Goal: Information Seeking & Learning: Learn about a topic

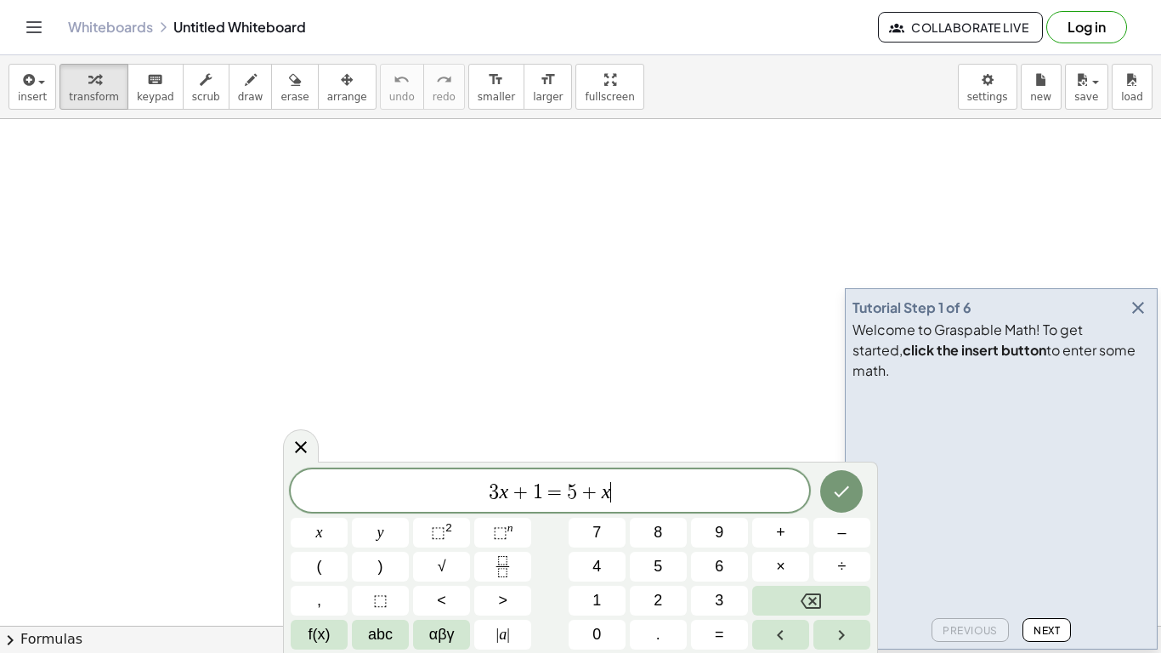
scroll to position [1, 0]
drag, startPoint x: 653, startPoint y: 485, endPoint x: 432, endPoint y: 479, distance: 221.2
click at [432, 480] on span "3 x + 1 = 5 + x" at bounding box center [550, 492] width 519 height 24
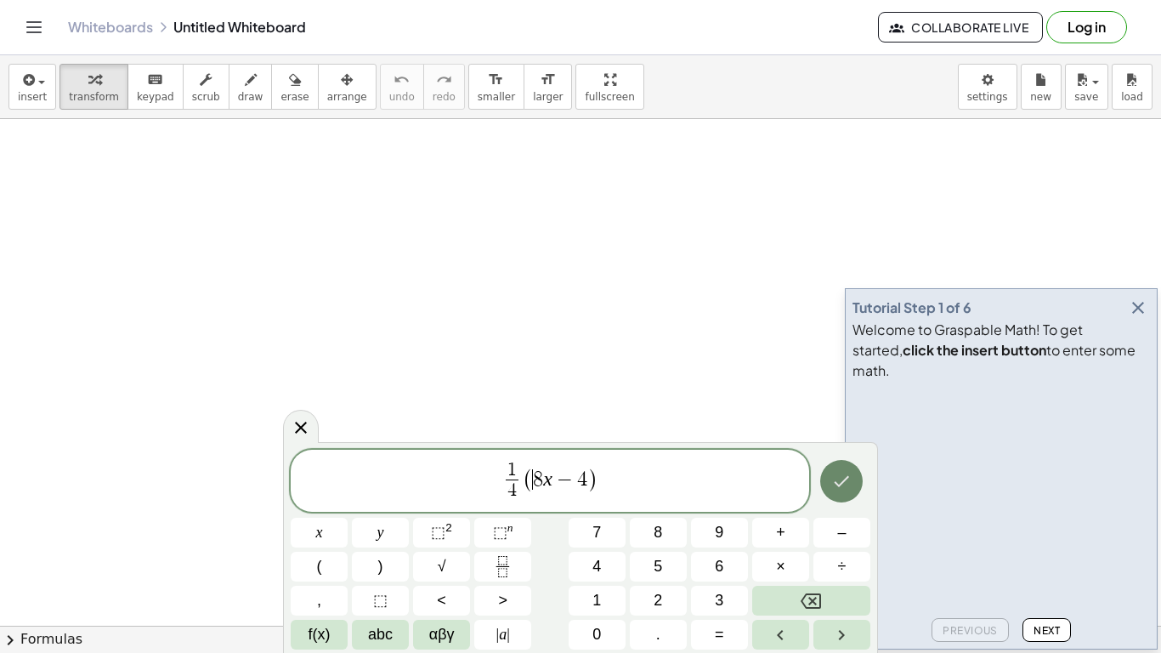
click at [848, 483] on icon "Done" at bounding box center [842, 481] width 20 height 20
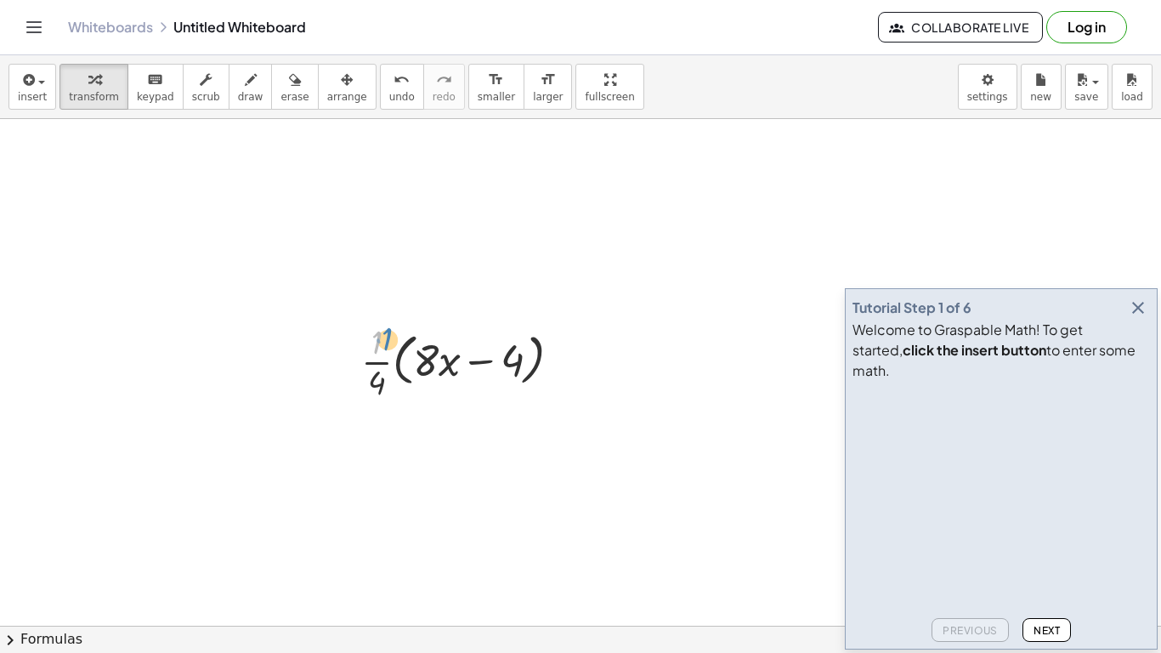
drag, startPoint x: 370, startPoint y: 347, endPoint x: 383, endPoint y: 338, distance: 15.3
click at [383, 338] on div at bounding box center [468, 360] width 230 height 85
drag, startPoint x: 425, startPoint y: 361, endPoint x: 434, endPoint y: 366, distance: 9.5
click at [434, 366] on div at bounding box center [468, 360] width 230 height 85
click at [442, 372] on div at bounding box center [468, 360] width 230 height 85
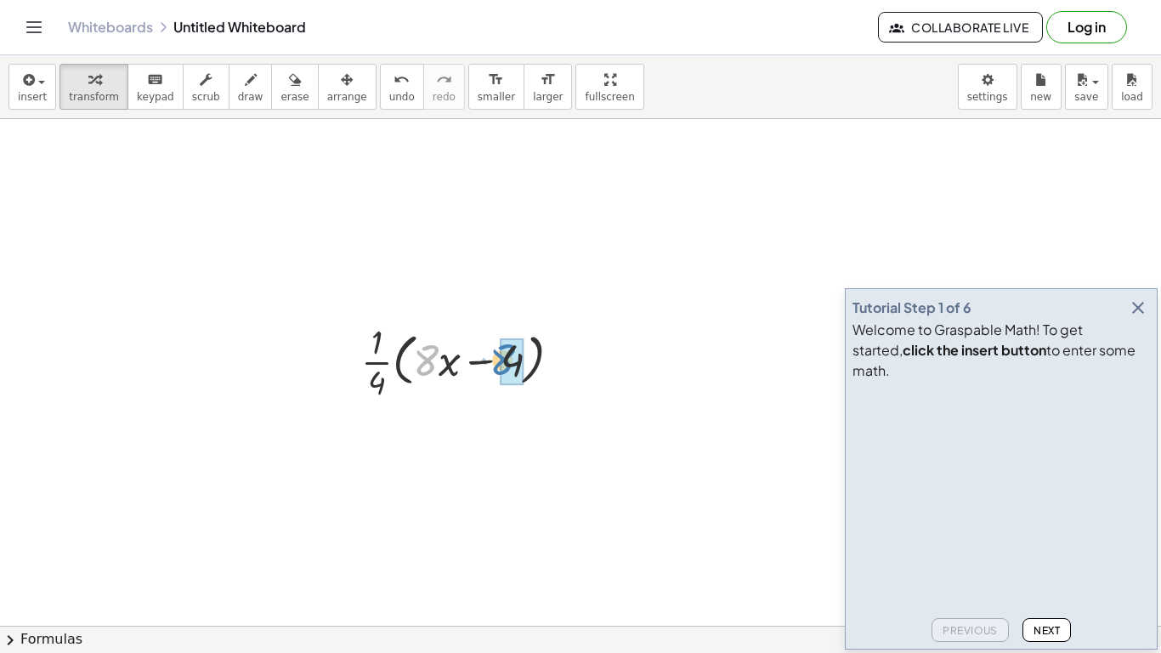
drag, startPoint x: 432, startPoint y: 368, endPoint x: 503, endPoint y: 368, distance: 71.4
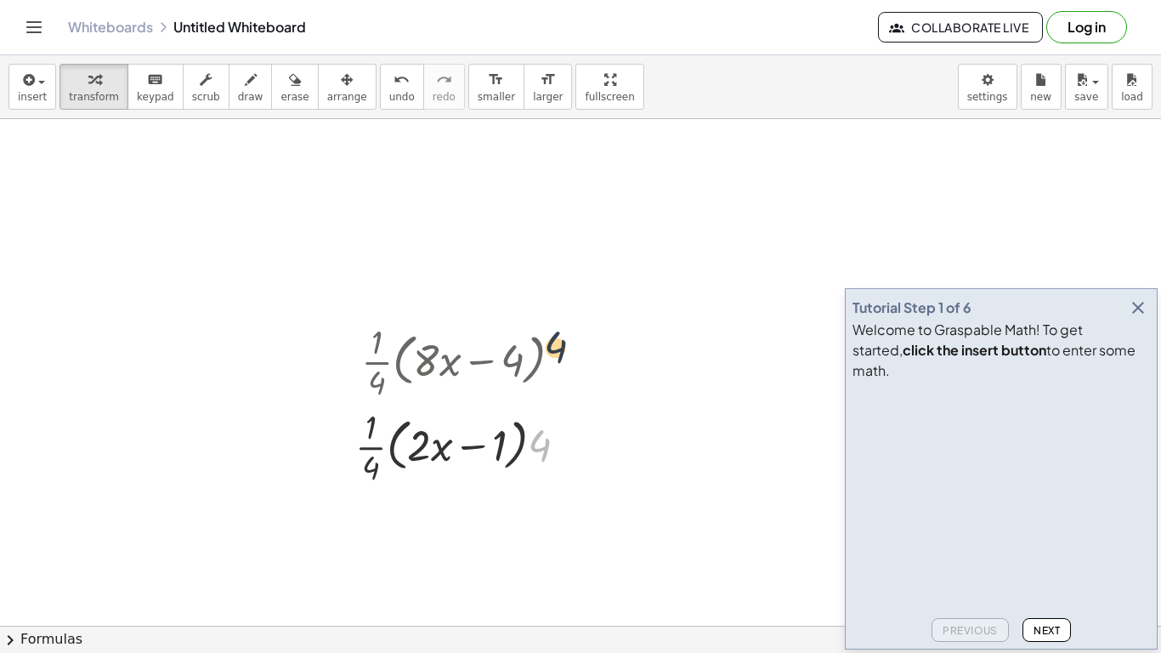
drag, startPoint x: 579, startPoint y: 434, endPoint x: 596, endPoint y: 313, distance: 122.8
click at [596, 313] on div "· · 1 · 4 · ( + · 8 · x − 4 ) · · 1 · 4 · ( + · 4 · 2 · x − 4 ) · 4 · · 1 · 4 ·…" at bounding box center [580, 626] width 1161 height 1014
click at [369, 415] on div at bounding box center [468, 445] width 243 height 85
drag, startPoint x: 419, startPoint y: 443, endPoint x: 497, endPoint y: 440, distance: 78.3
click at [497, 440] on div at bounding box center [468, 445] width 243 height 85
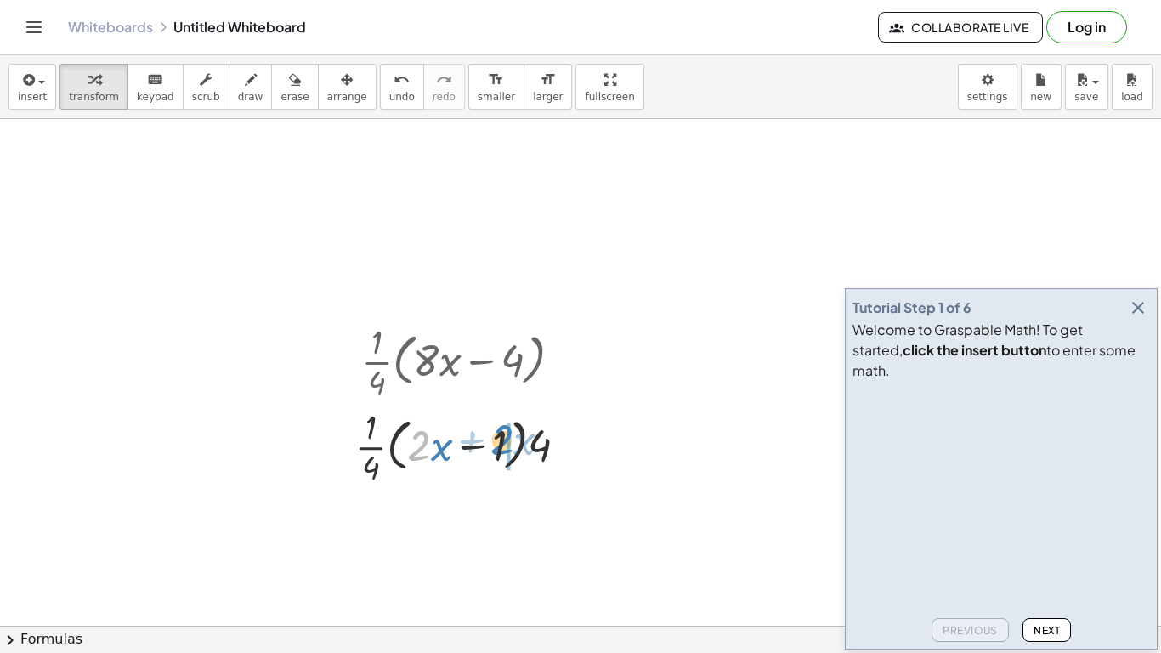
drag, startPoint x: 408, startPoint y: 449, endPoint x: 490, endPoint y: 443, distance: 81.8
click at [490, 443] on div at bounding box center [468, 445] width 243 height 85
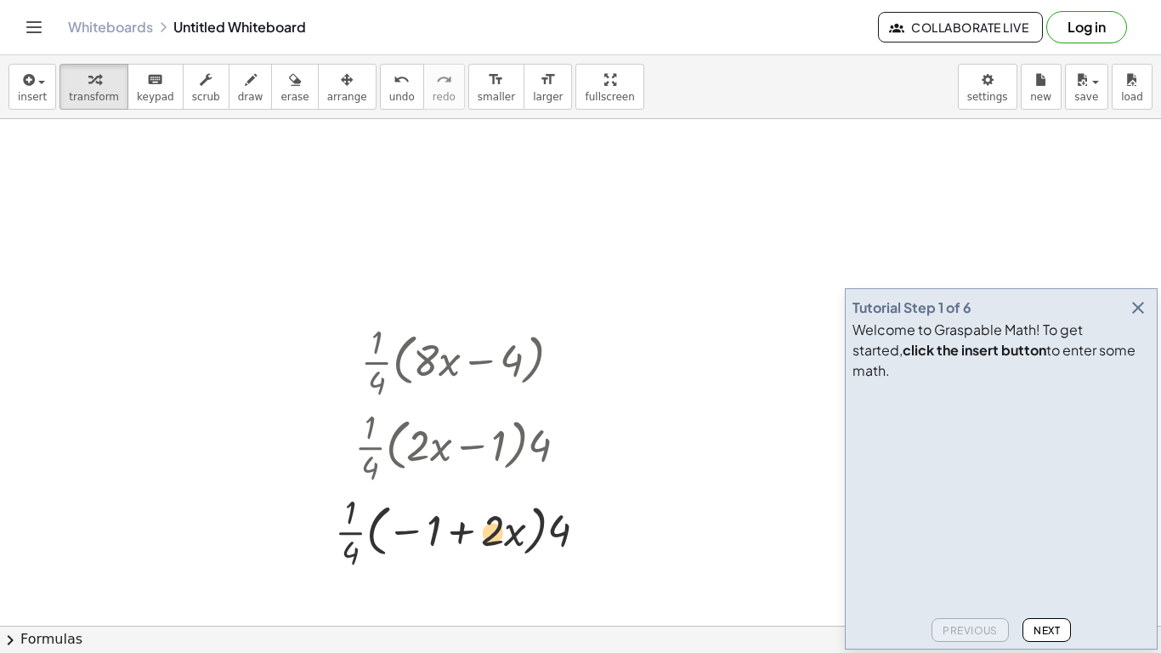
drag, startPoint x: 434, startPoint y: 528, endPoint x: 493, endPoint y: 530, distance: 58.7
click at [493, 508] on div at bounding box center [468, 530] width 283 height 85
click at [394, 83] on icon "undo" at bounding box center [402, 80] width 16 height 20
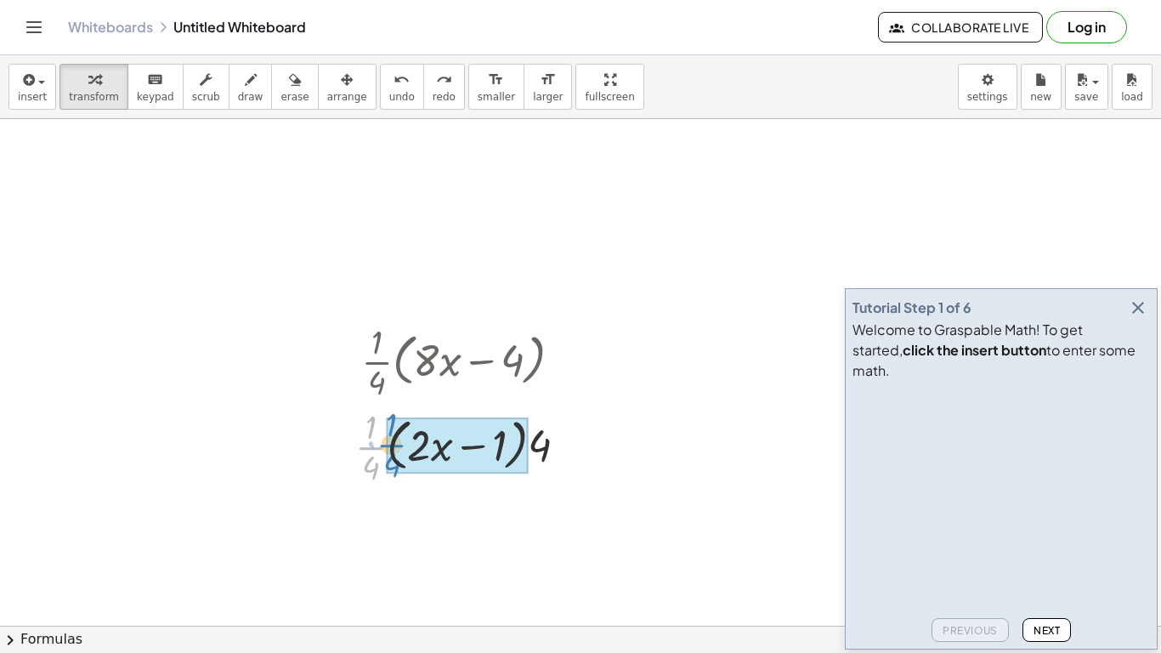
drag, startPoint x: 365, startPoint y: 440, endPoint x: 387, endPoint y: 438, distance: 22.3
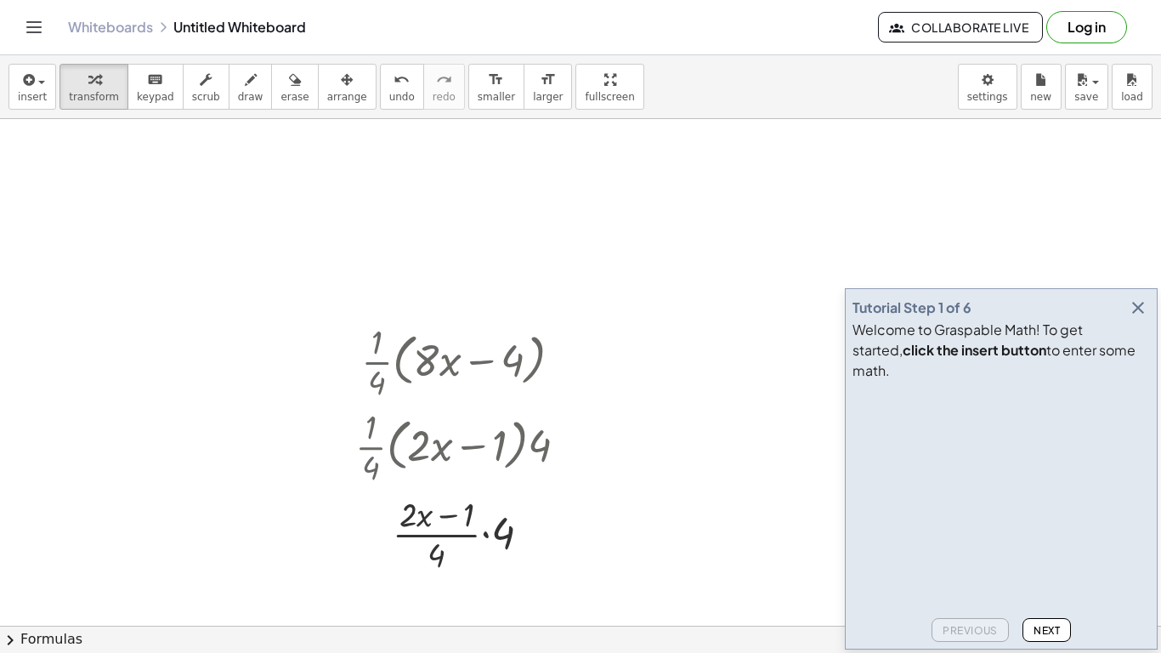
click at [800, 508] on div at bounding box center [580, 626] width 1161 height 1014
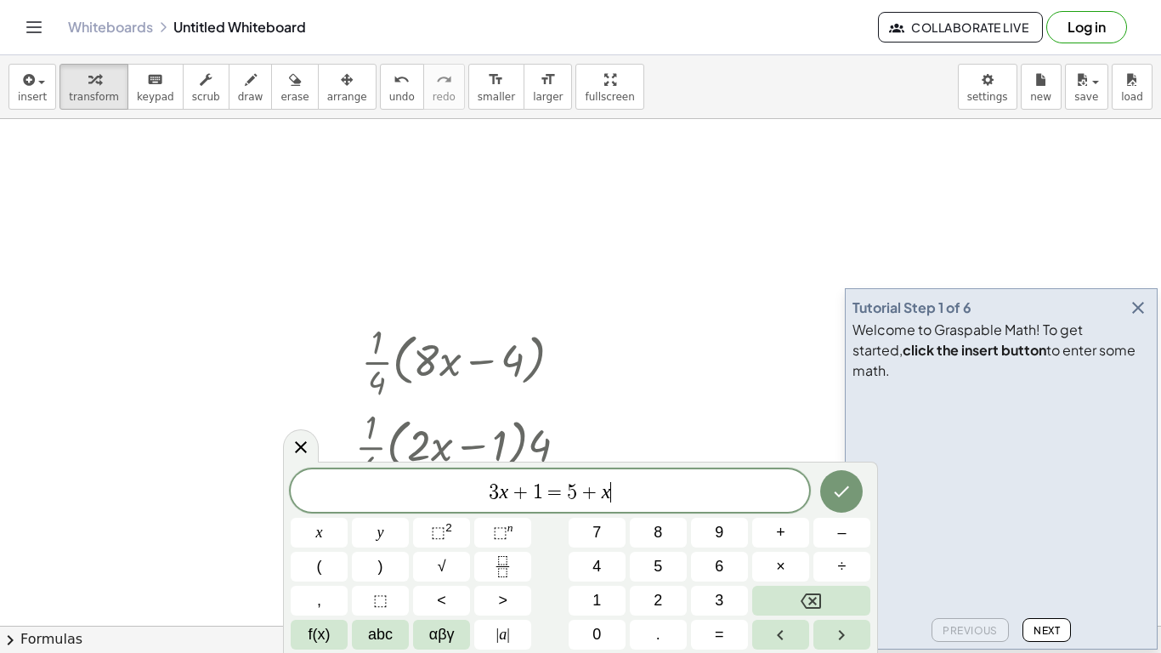
scroll to position [3, 0]
click at [747, 420] on div at bounding box center [580, 626] width 1161 height 1014
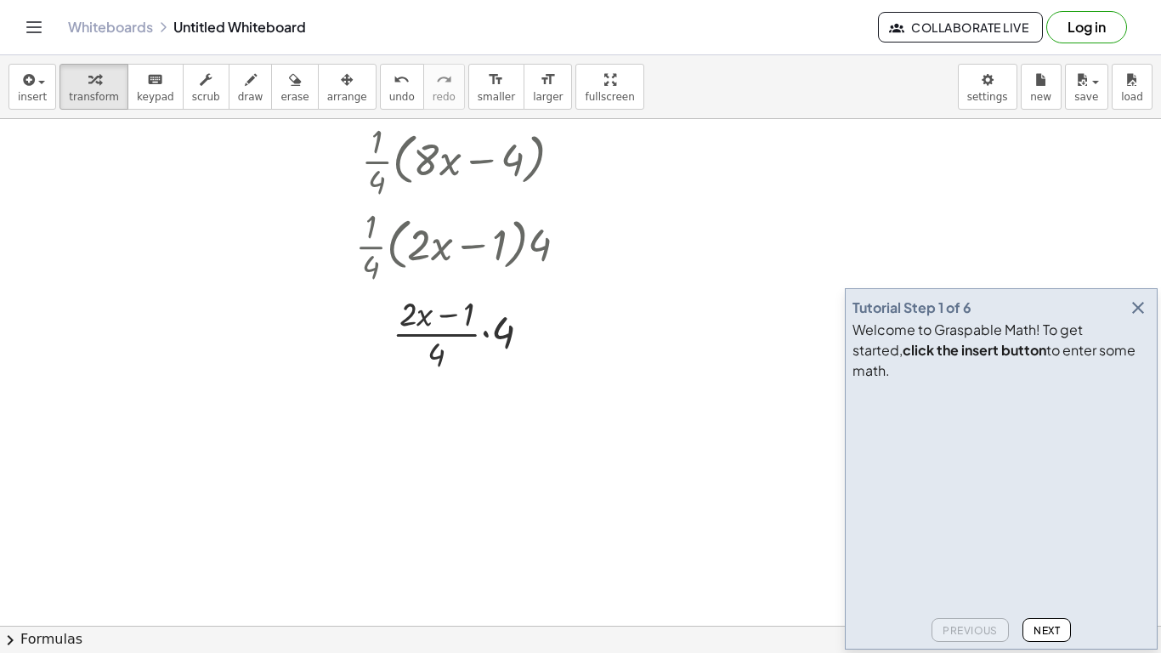
scroll to position [204, 0]
drag, startPoint x: 515, startPoint y: 336, endPoint x: 434, endPoint y: 324, distance: 82.5
click at [434, 324] on div at bounding box center [468, 329] width 243 height 85
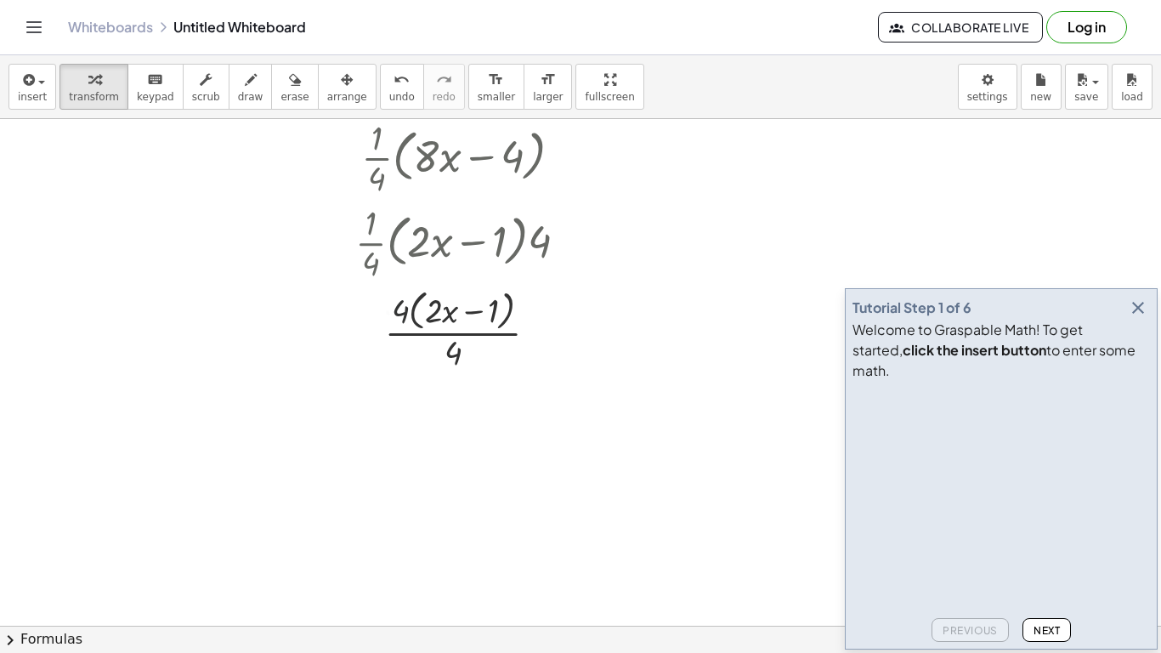
click at [679, 368] on div at bounding box center [580, 422] width 1161 height 1014
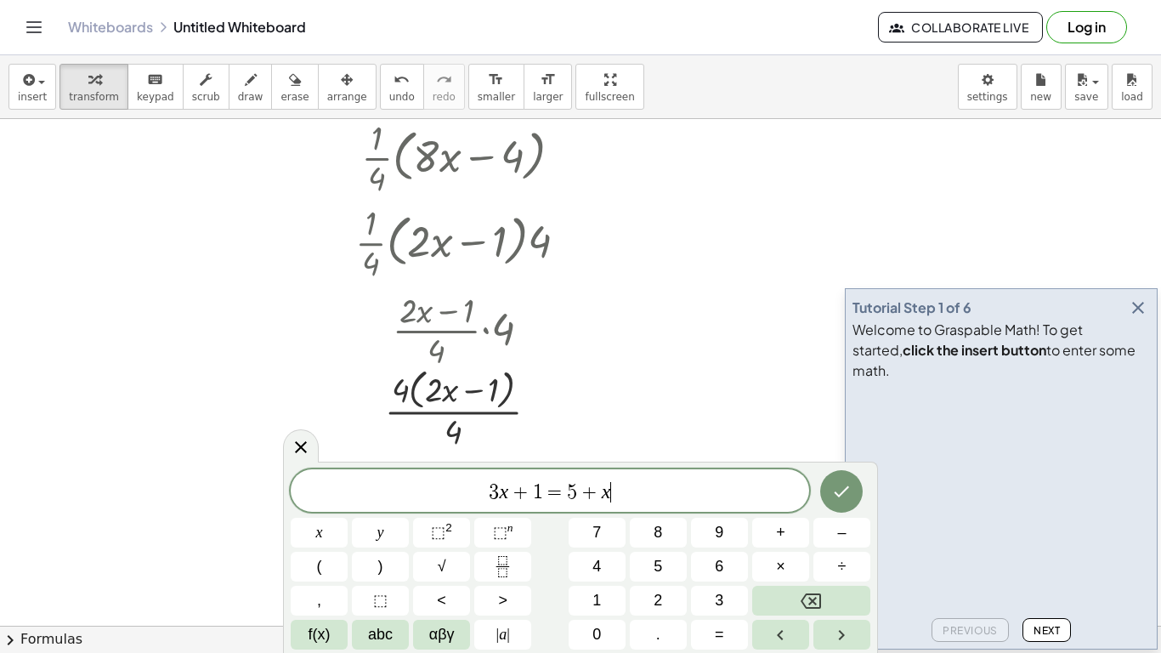
scroll to position [3, 0]
click at [666, 392] on div at bounding box center [580, 422] width 1161 height 1014
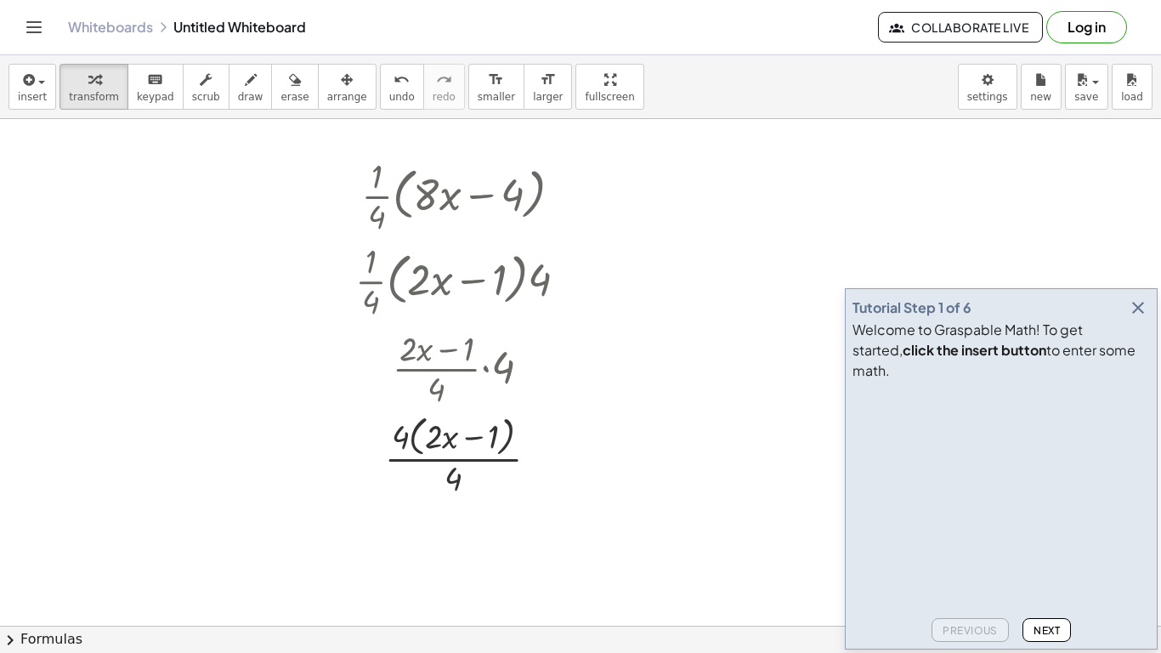
scroll to position [204, 0]
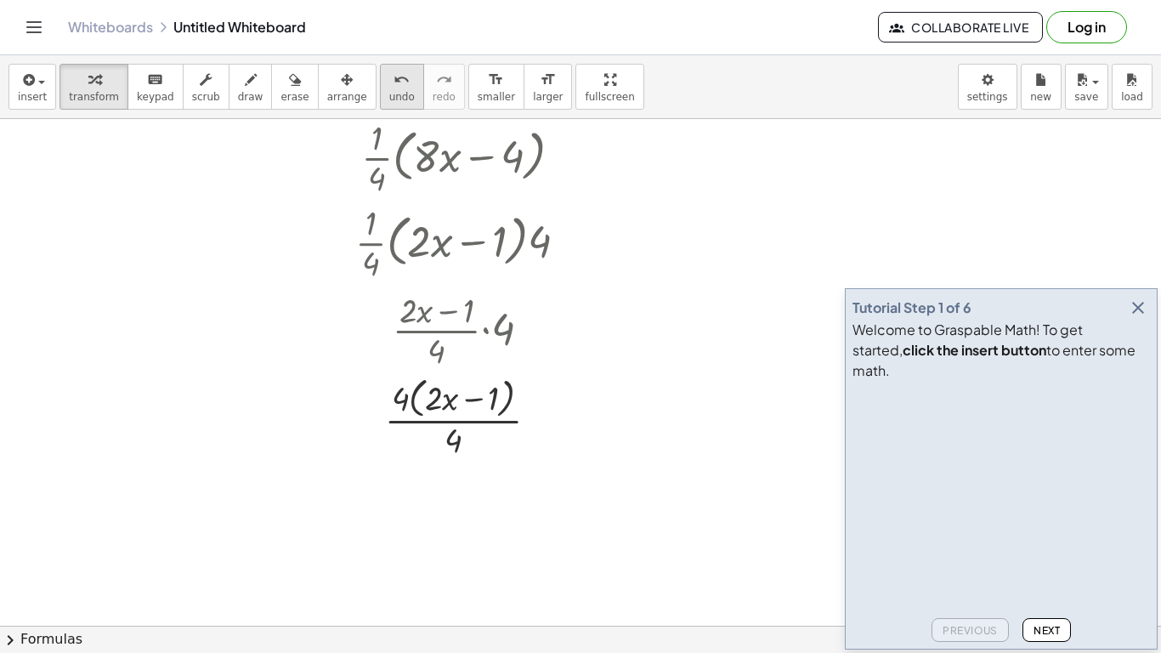
click at [389, 98] on span "undo" at bounding box center [402, 97] width 26 height 12
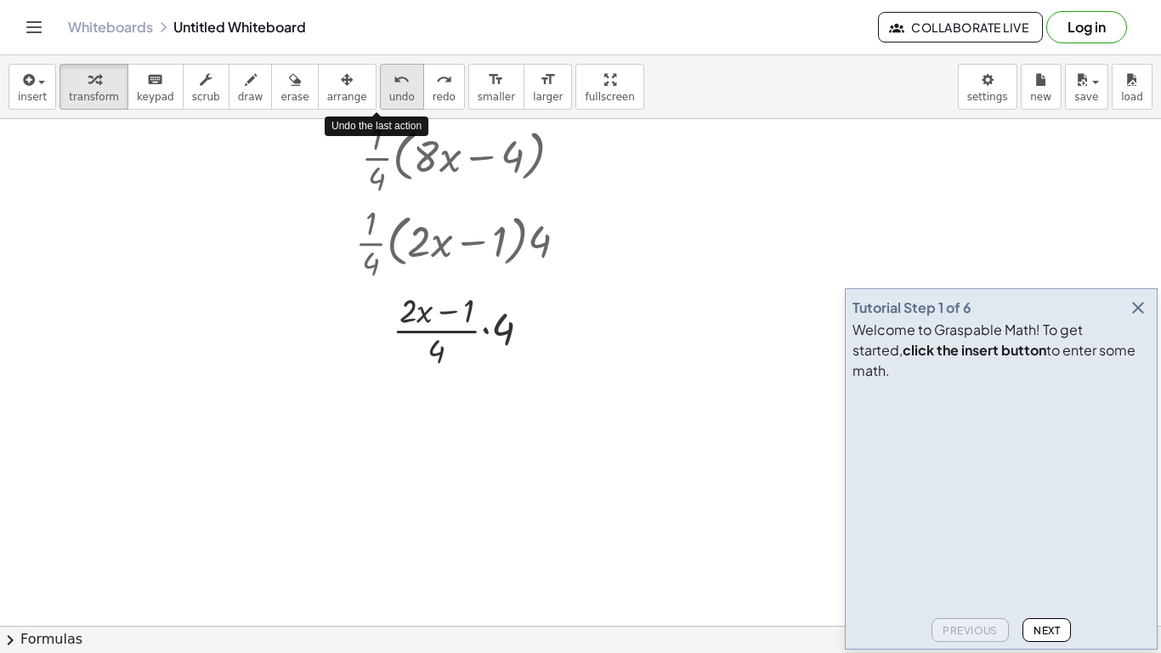
click at [389, 98] on span "undo" at bounding box center [402, 97] width 26 height 12
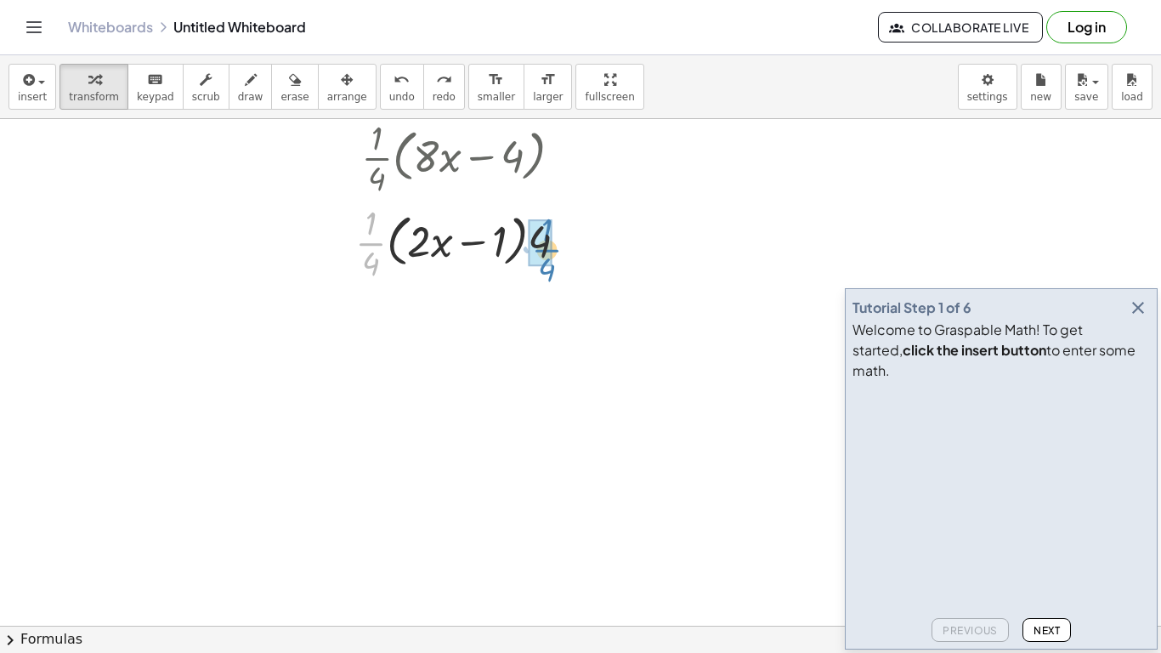
drag, startPoint x: 369, startPoint y: 238, endPoint x: 554, endPoint y: 242, distance: 184.6
click at [554, 242] on div at bounding box center [468, 241] width 243 height 85
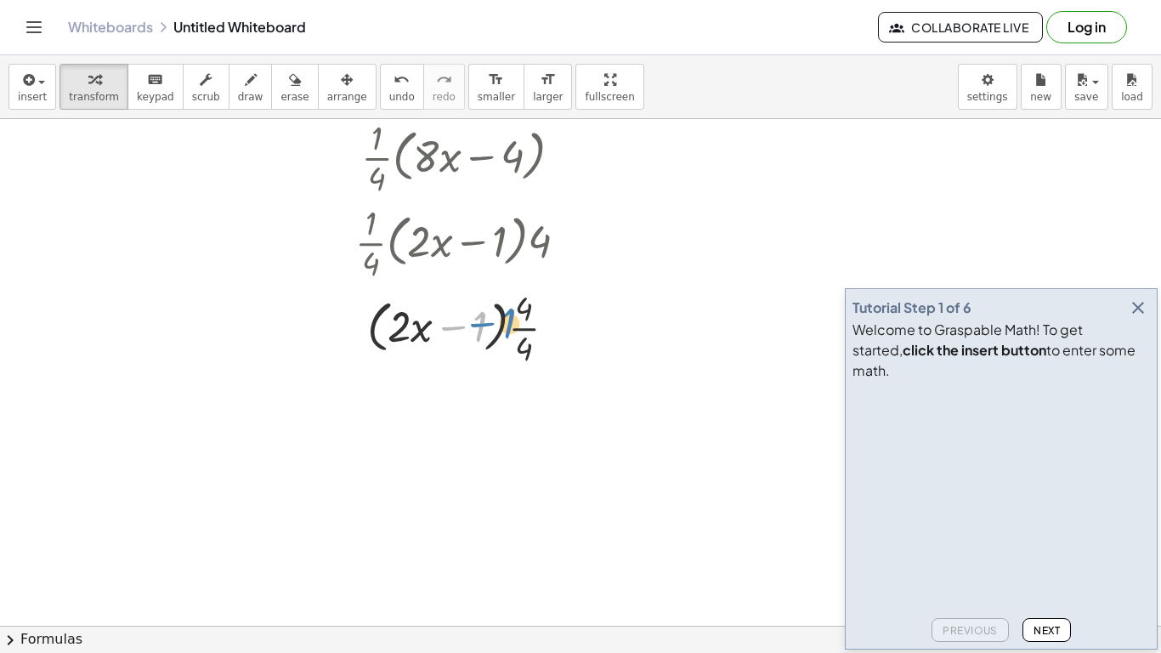
drag, startPoint x: 480, startPoint y: 322, endPoint x: 477, endPoint y: 308, distance: 14.7
click at [477, 308] on div at bounding box center [468, 326] width 243 height 85
drag, startPoint x: 520, startPoint y: 341, endPoint x: 535, endPoint y: 338, distance: 15.5
click at [535, 338] on div at bounding box center [468, 326] width 243 height 85
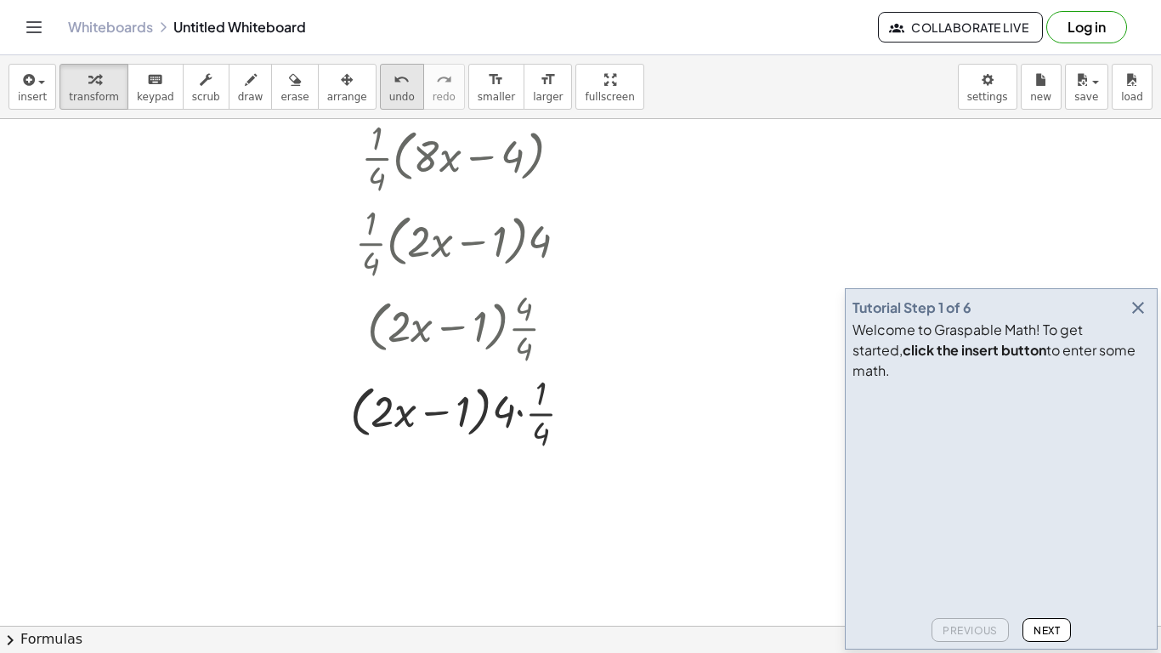
click at [389, 92] on span "undo" at bounding box center [402, 97] width 26 height 12
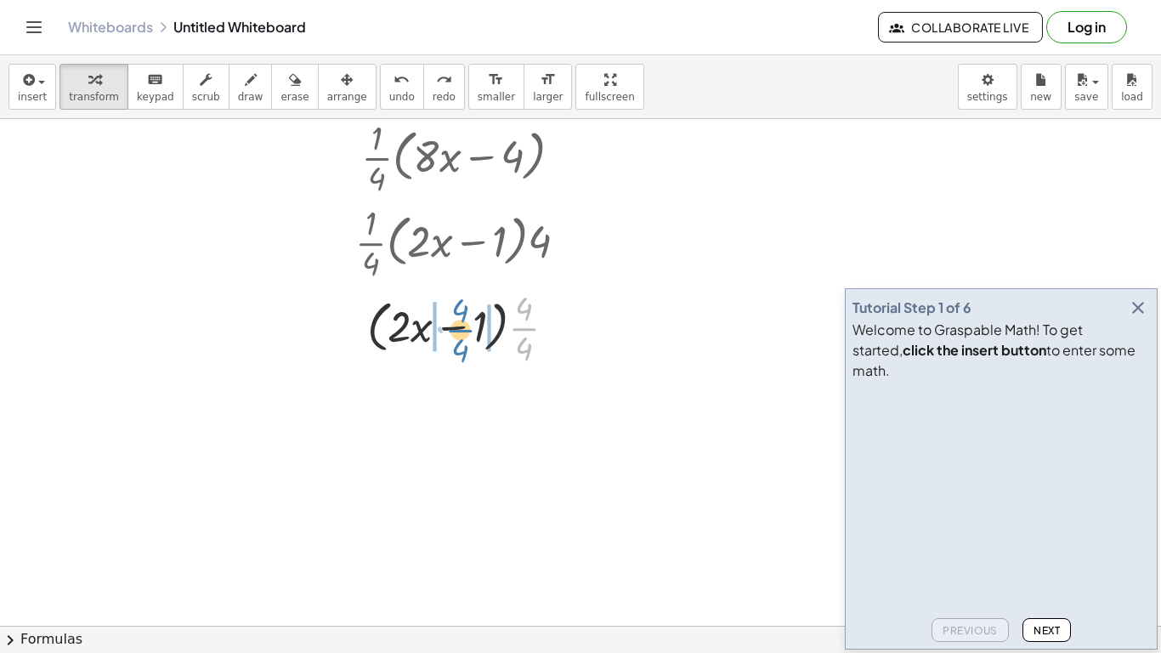
drag, startPoint x: 528, startPoint y: 329, endPoint x: 447, endPoint y: 327, distance: 80.8
click at [447, 327] on div at bounding box center [468, 326] width 243 height 85
